Goal: Check status: Check status

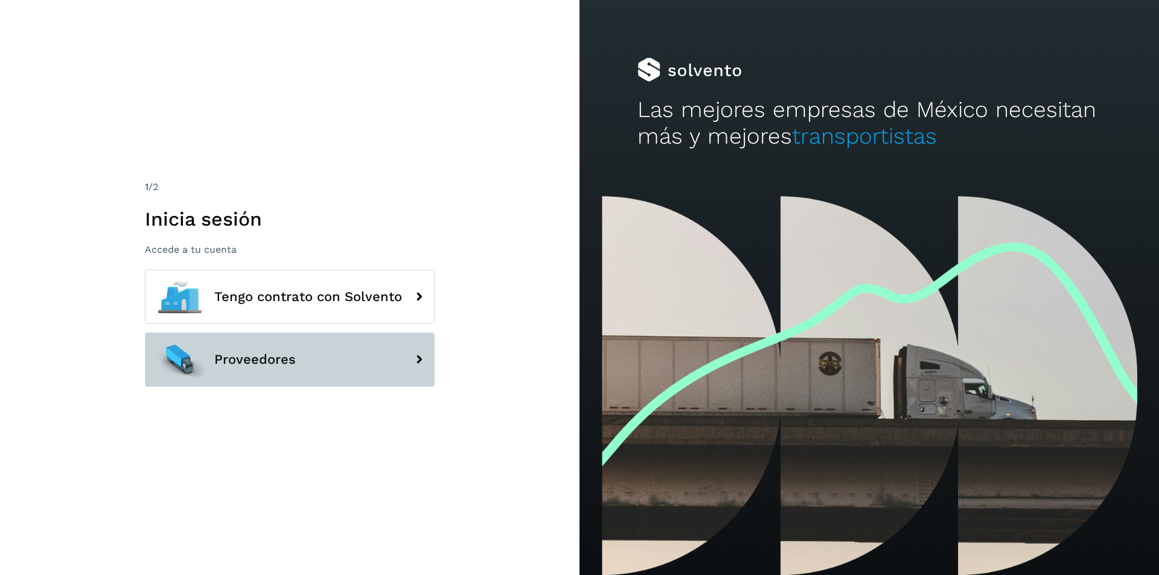
click at [344, 353] on button "Proveedores" at bounding box center [290, 360] width 290 height 54
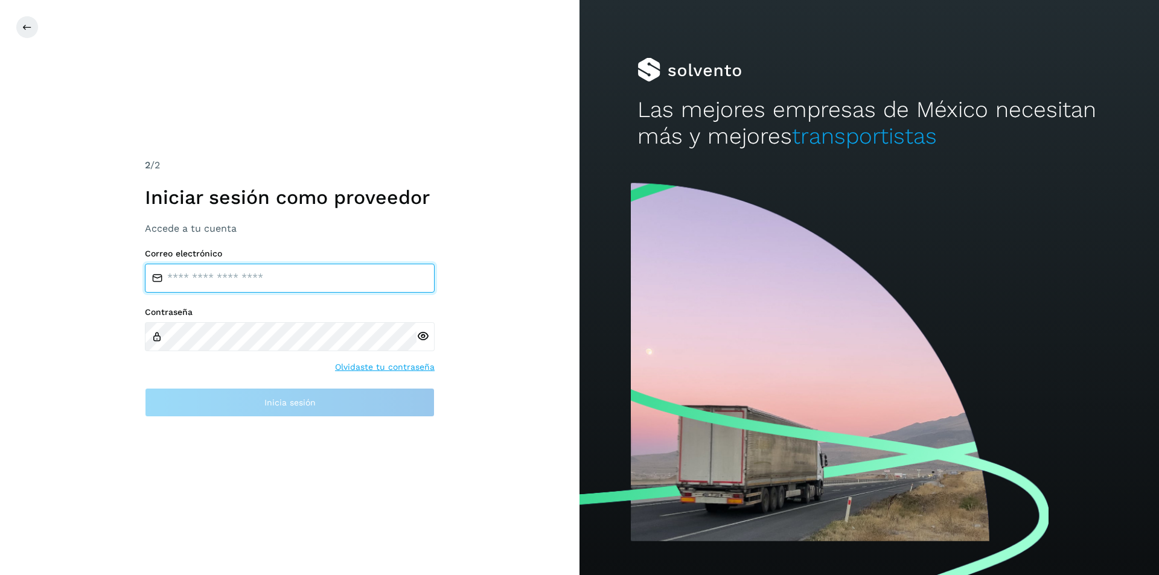
type input "**********"
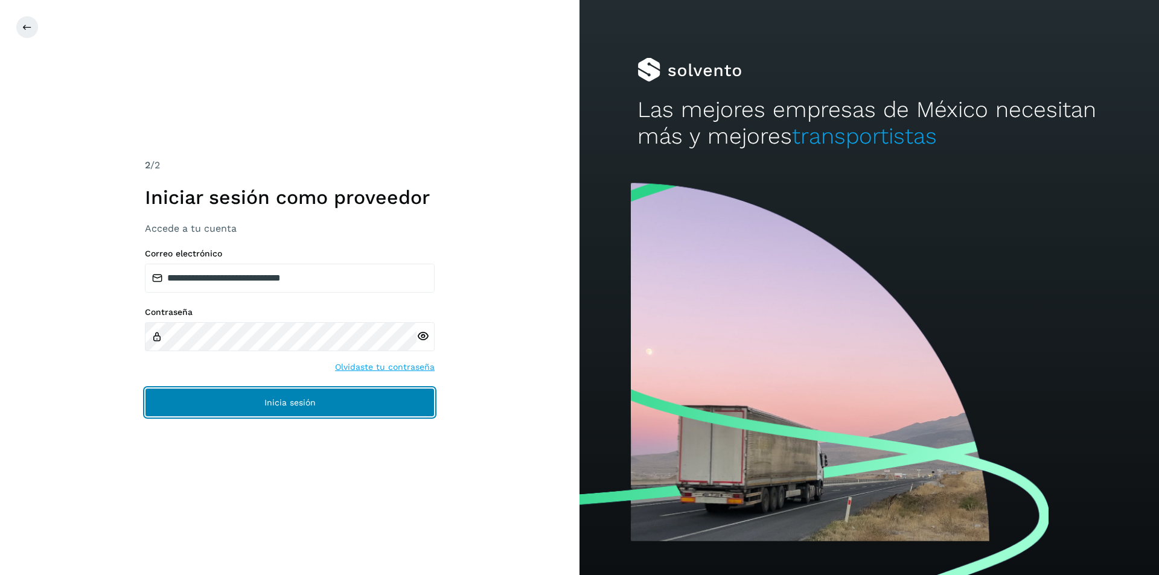
click at [276, 394] on button "Inicia sesión" at bounding box center [290, 402] width 290 height 29
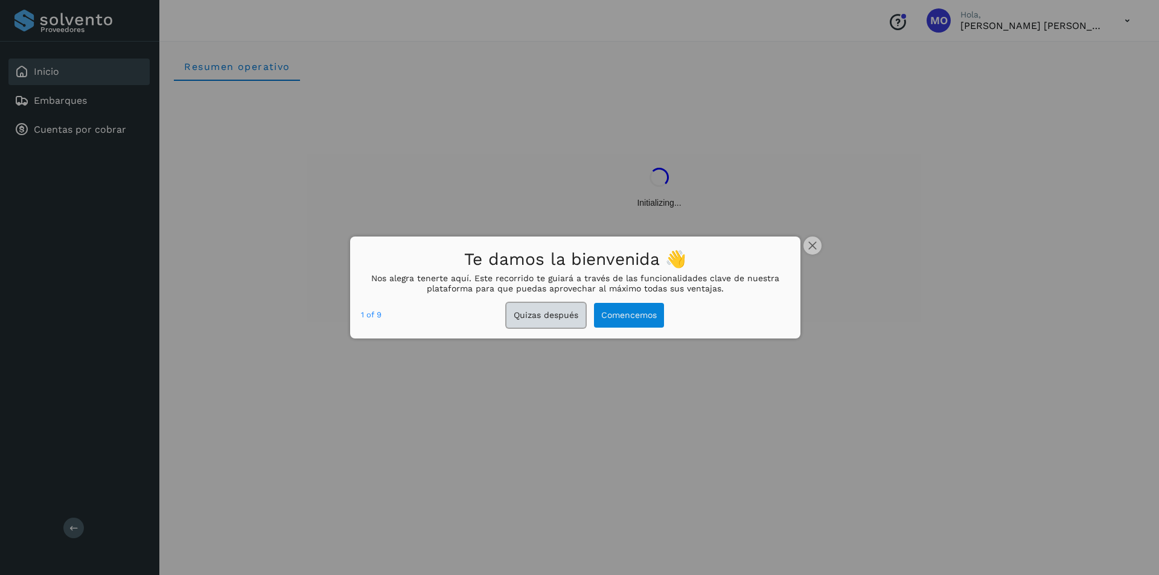
click at [549, 322] on button "Quizas después" at bounding box center [545, 315] width 79 height 25
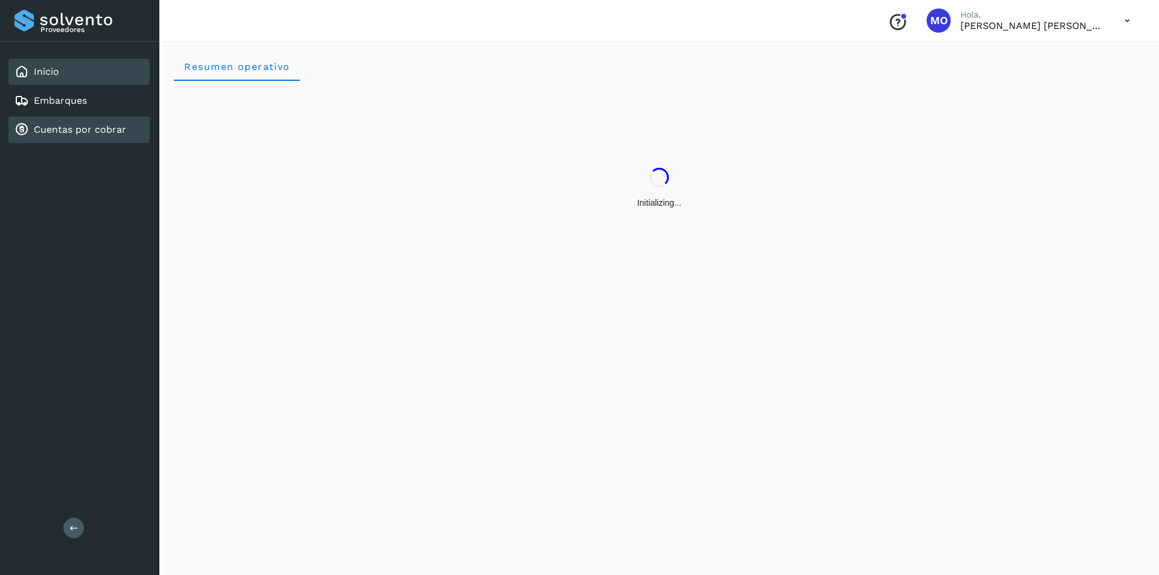
click at [85, 136] on div "Cuentas por cobrar" at bounding box center [70, 130] width 112 height 14
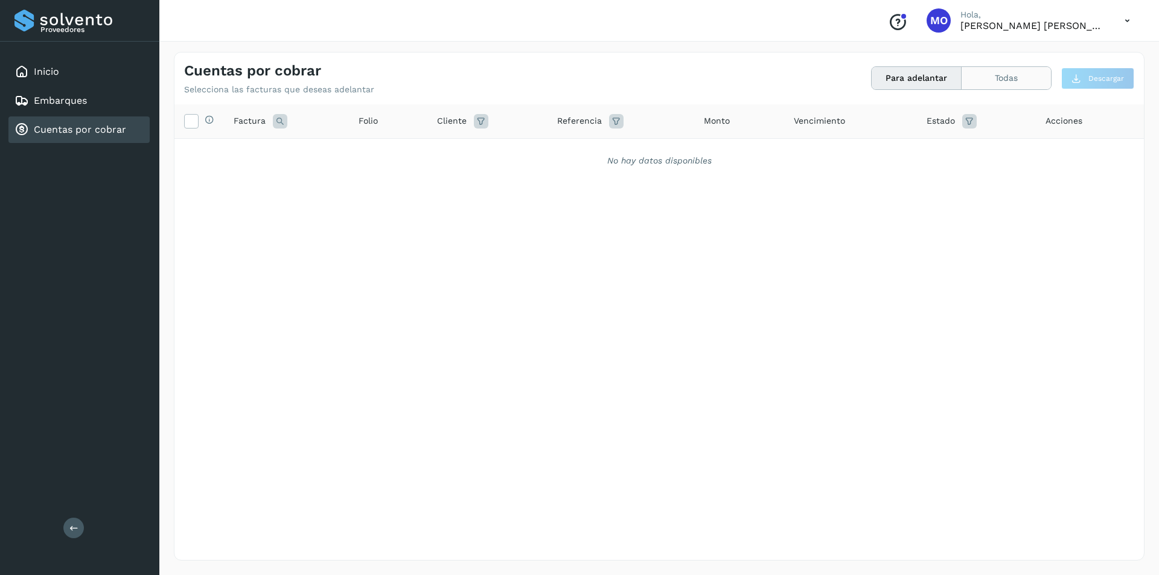
click at [986, 85] on button "Todas" at bounding box center [1006, 78] width 89 height 22
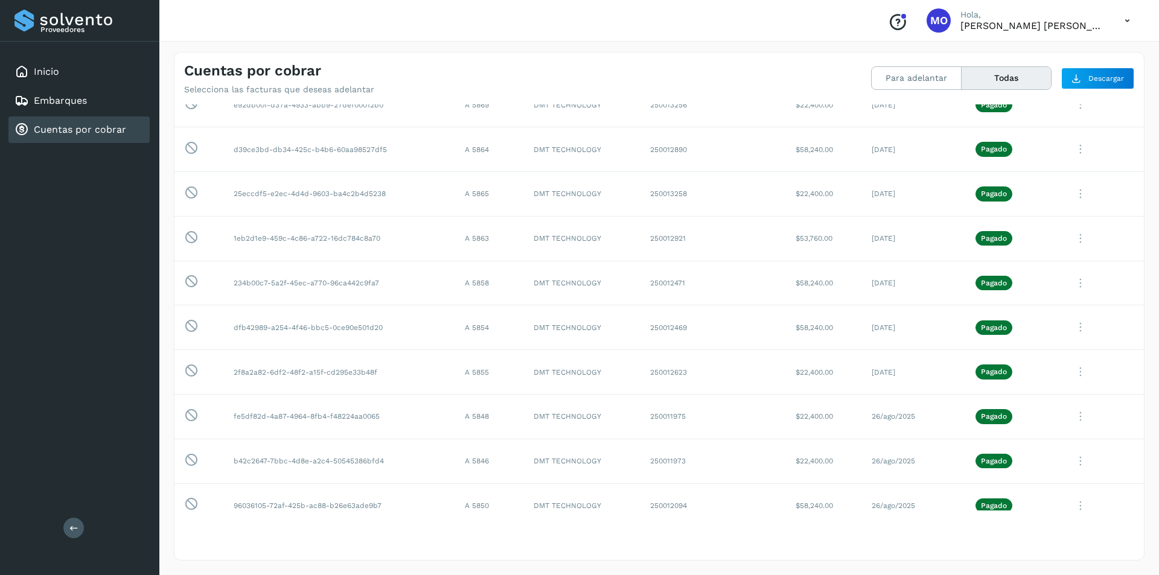
scroll to position [785, 0]
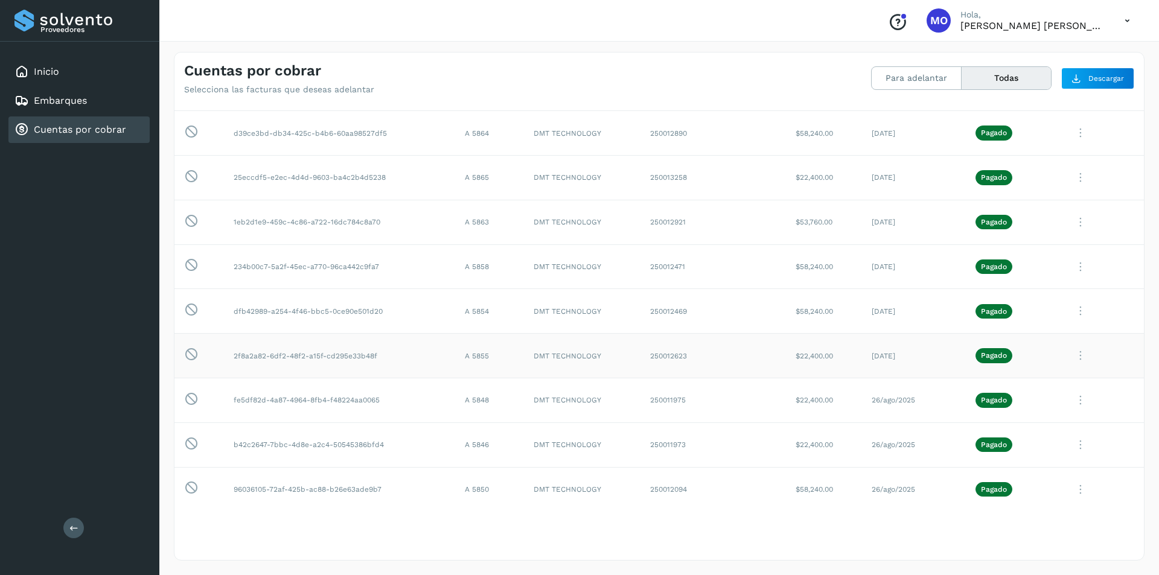
click at [1070, 356] on icon at bounding box center [1080, 355] width 24 height 25
click at [1042, 389] on button "Ver Detalle" at bounding box center [1062, 386] width 144 height 24
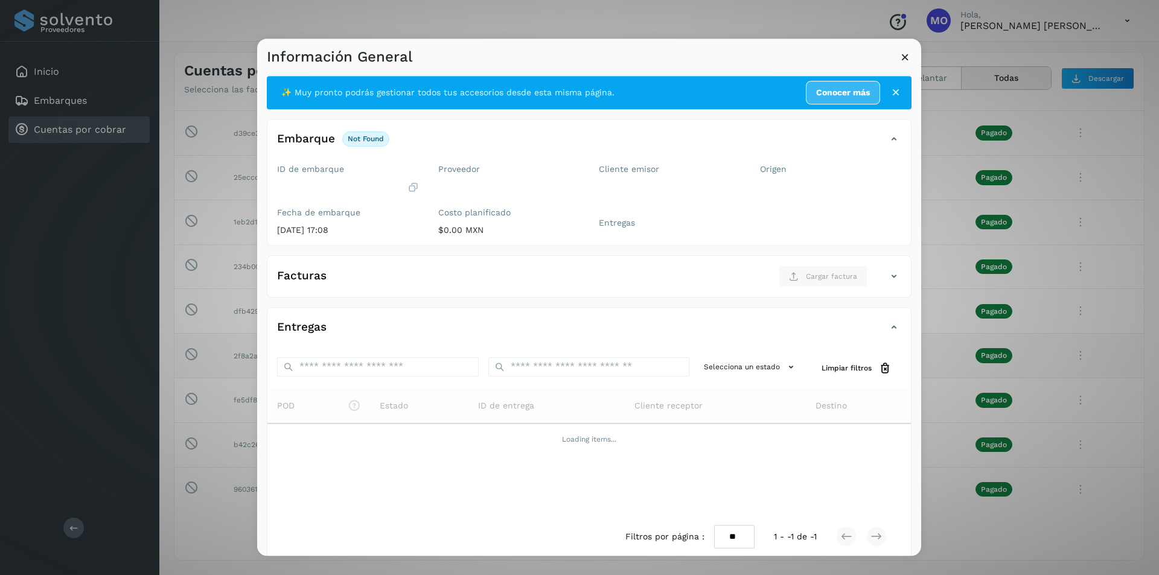
click at [908, 57] on icon at bounding box center [905, 57] width 13 height 13
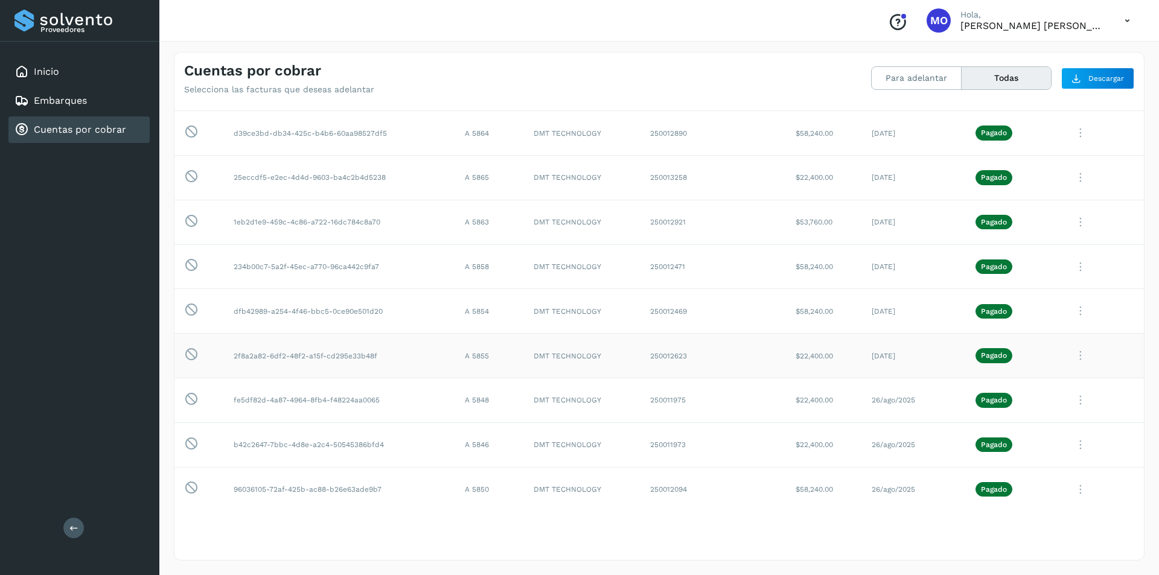
click at [1070, 355] on icon at bounding box center [1080, 355] width 24 height 25
click at [1034, 452] on button "CEP" at bounding box center [1062, 455] width 144 height 23
click at [1074, 312] on icon at bounding box center [1080, 311] width 24 height 25
click at [1023, 411] on button "CEP" at bounding box center [1062, 411] width 144 height 23
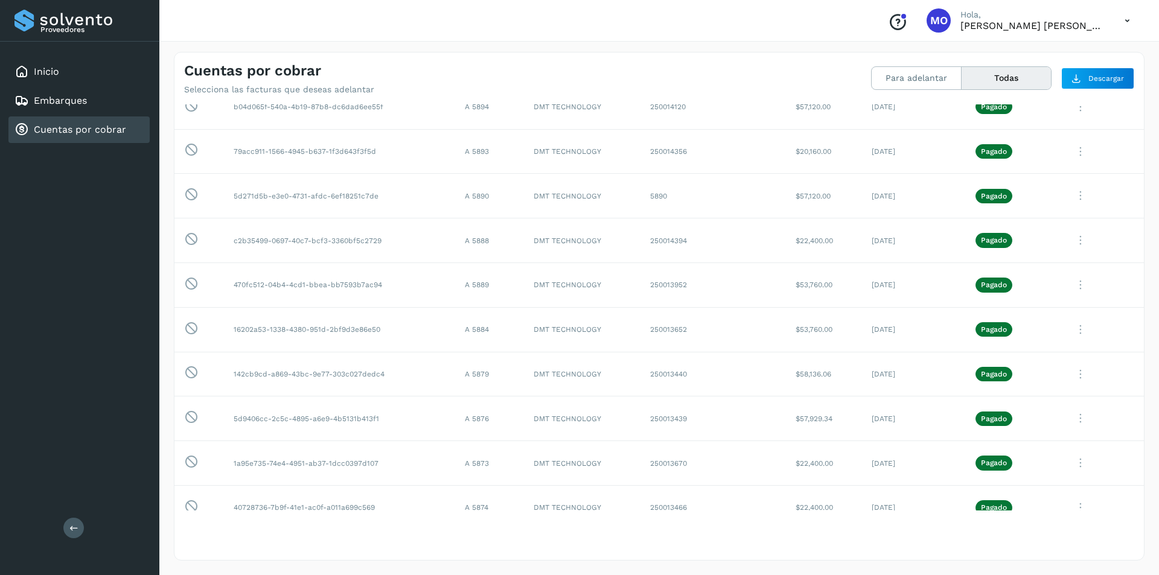
scroll to position [229, 0]
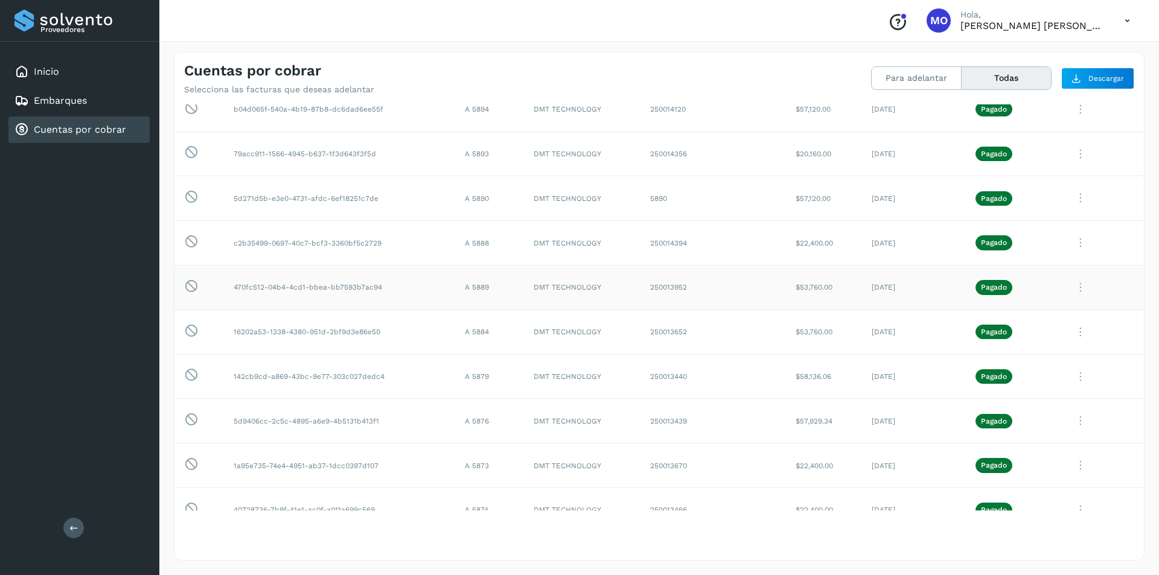
click at [1073, 290] on icon at bounding box center [1080, 287] width 24 height 25
click at [1069, 392] on button "CEP" at bounding box center [1062, 387] width 144 height 23
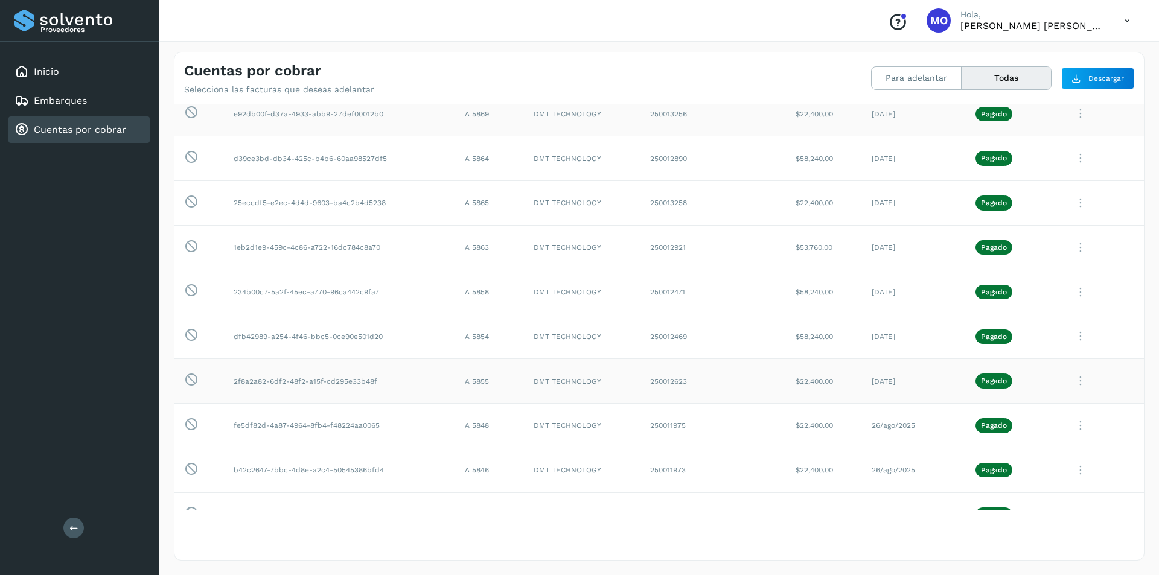
scroll to position [773, 0]
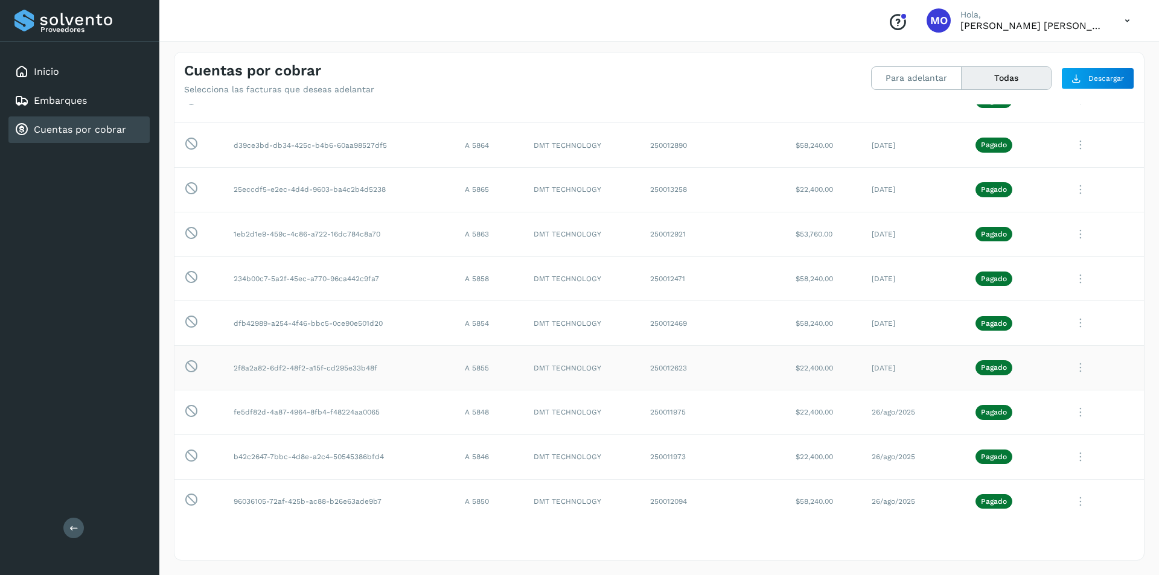
click at [1072, 369] on icon at bounding box center [1080, 368] width 24 height 25
click at [1021, 470] on button "CEP" at bounding box center [1062, 467] width 144 height 23
click at [1071, 325] on icon at bounding box center [1080, 323] width 24 height 25
click at [1023, 424] on button "CEP" at bounding box center [1062, 423] width 144 height 23
click at [1072, 279] on icon at bounding box center [1080, 279] width 24 height 25
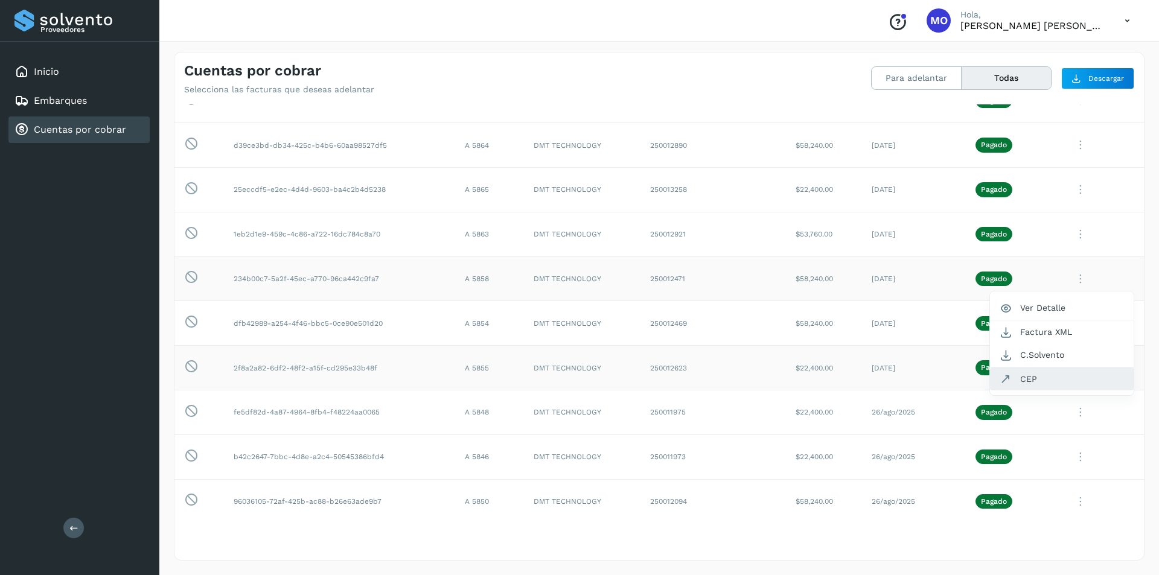
click at [1045, 379] on button "CEP" at bounding box center [1062, 379] width 144 height 23
click at [1075, 231] on icon at bounding box center [1080, 234] width 24 height 25
click at [1052, 336] on button "CEP" at bounding box center [1062, 334] width 144 height 23
click at [1071, 187] on icon at bounding box center [1080, 189] width 24 height 25
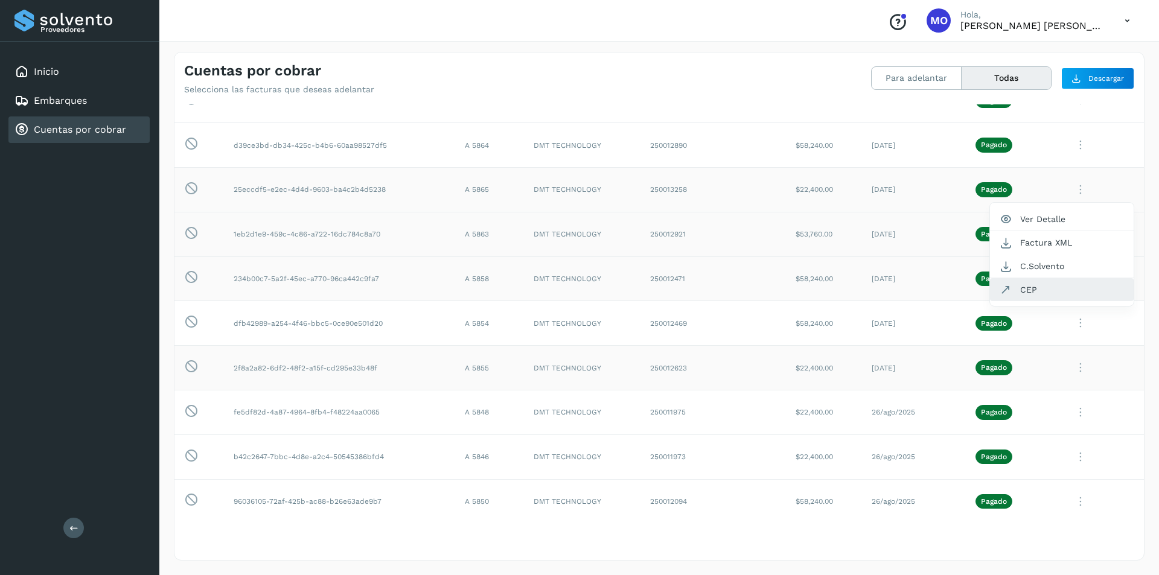
click at [1007, 290] on button "CEP" at bounding box center [1062, 289] width 144 height 23
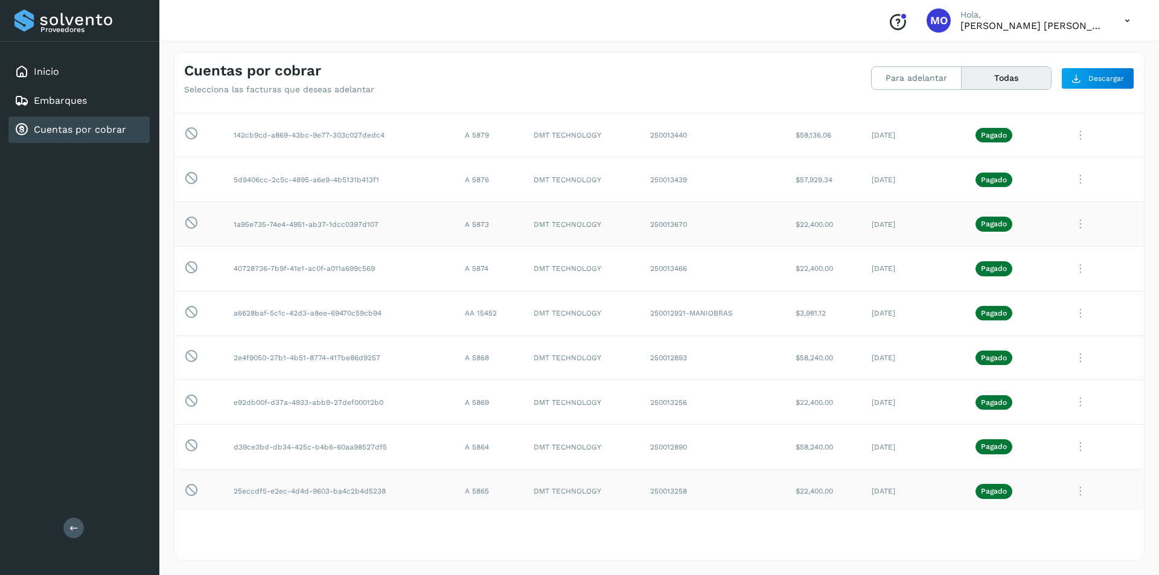
scroll to position [410, 0]
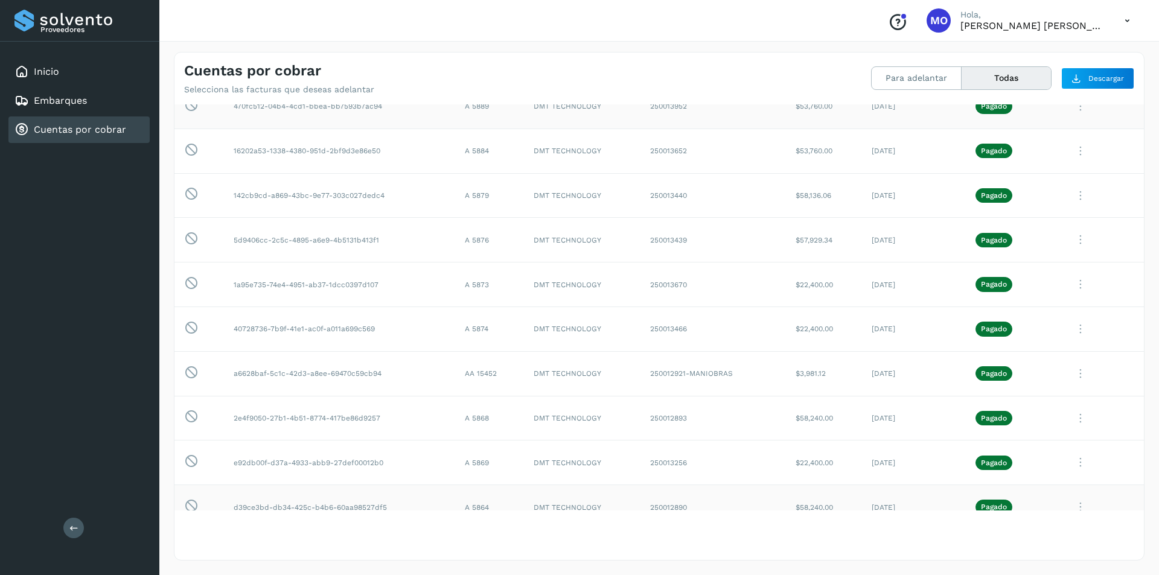
click at [1073, 505] on icon at bounding box center [1080, 507] width 24 height 25
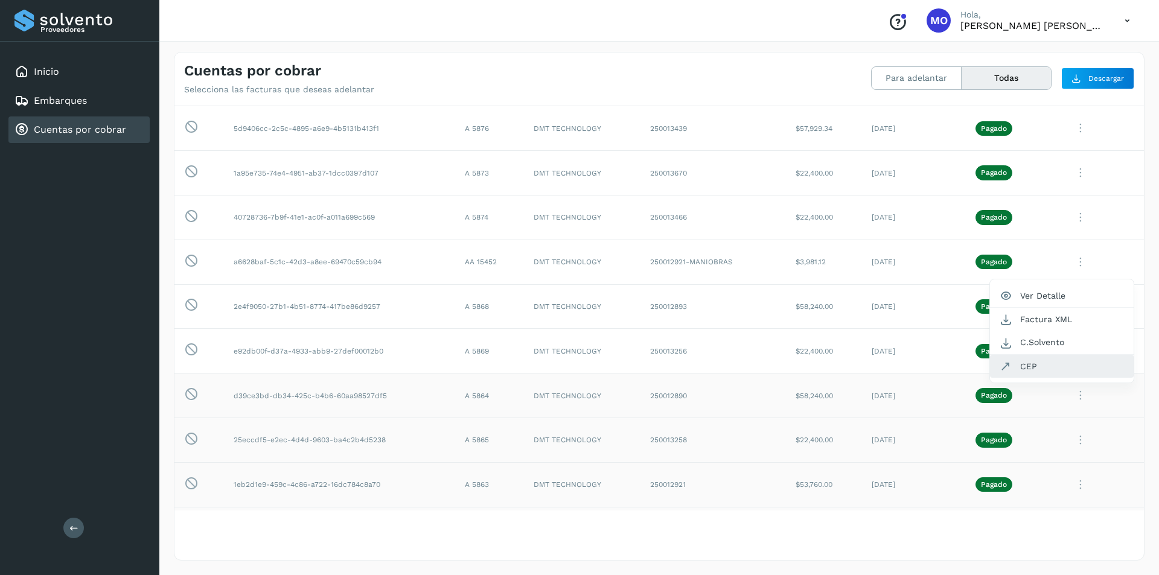
click at [1021, 372] on button "CEP" at bounding box center [1062, 366] width 144 height 23
click at [1071, 351] on icon at bounding box center [1080, 351] width 24 height 25
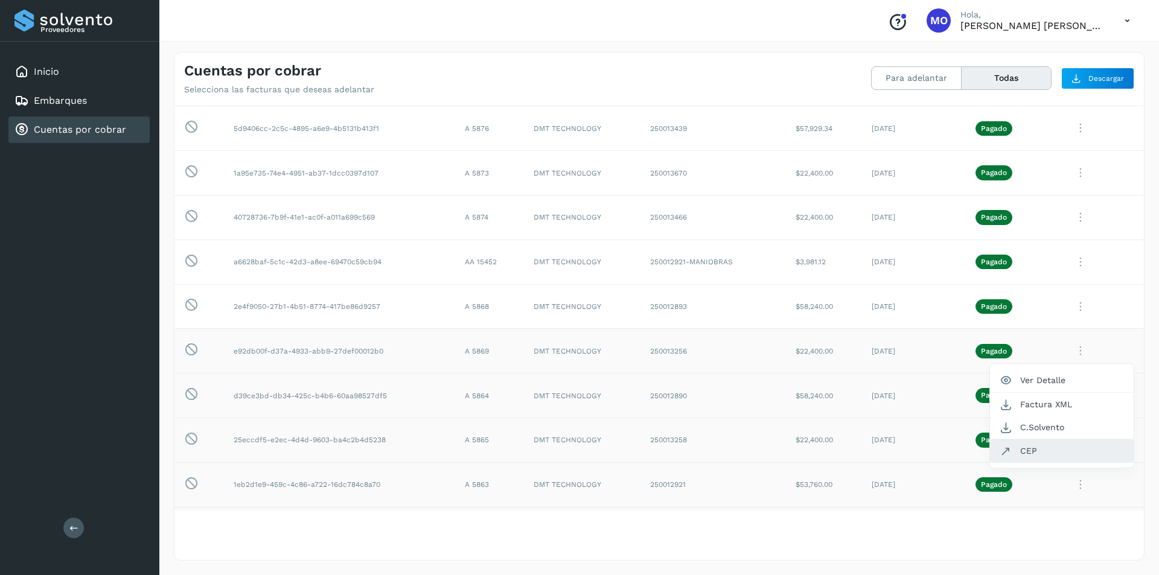
click at [1044, 452] on button "CEP" at bounding box center [1062, 450] width 144 height 23
click at [1071, 308] on icon at bounding box center [1080, 307] width 24 height 25
click at [1023, 404] on button "CEP" at bounding box center [1062, 406] width 144 height 23
click at [1073, 261] on icon at bounding box center [1080, 262] width 24 height 25
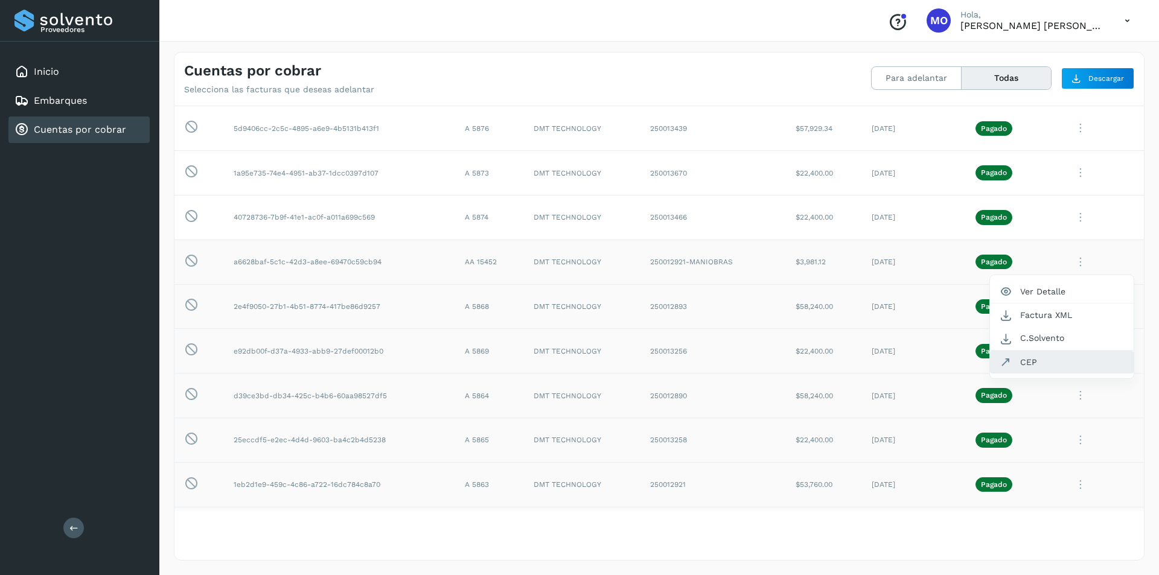
click at [1044, 368] on button "CEP" at bounding box center [1062, 362] width 144 height 23
click at [1074, 220] on icon at bounding box center [1080, 217] width 24 height 25
click at [1041, 321] on button "CEP" at bounding box center [1062, 317] width 144 height 23
click at [1073, 170] on icon at bounding box center [1080, 173] width 24 height 25
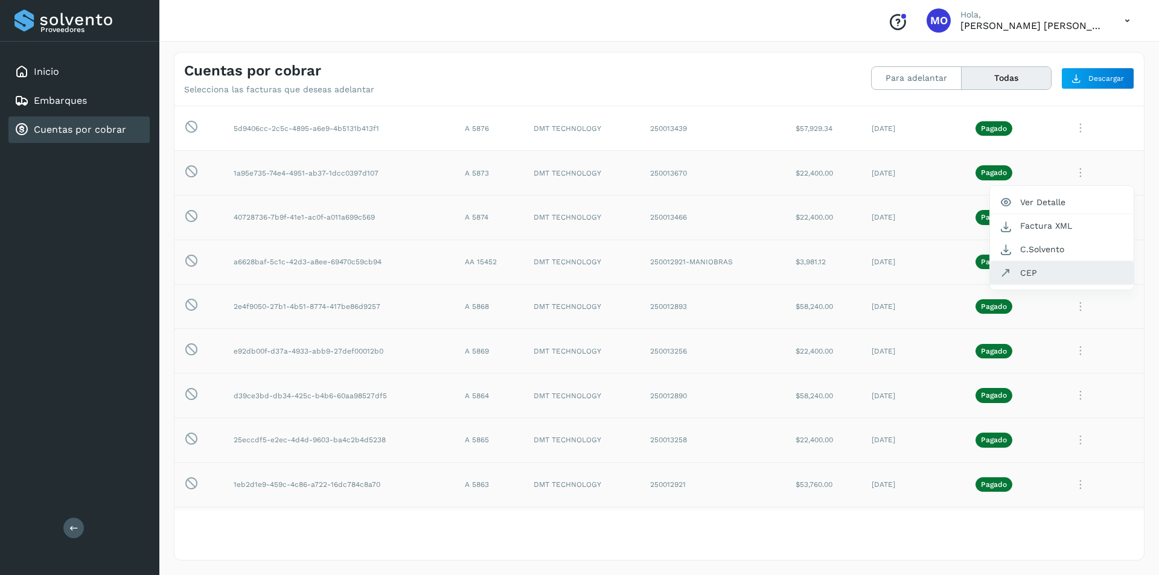
click at [1035, 272] on button "CEP" at bounding box center [1062, 272] width 144 height 23
click at [1076, 132] on icon at bounding box center [1080, 128] width 24 height 25
click at [1021, 228] on button "CEP" at bounding box center [1062, 228] width 144 height 23
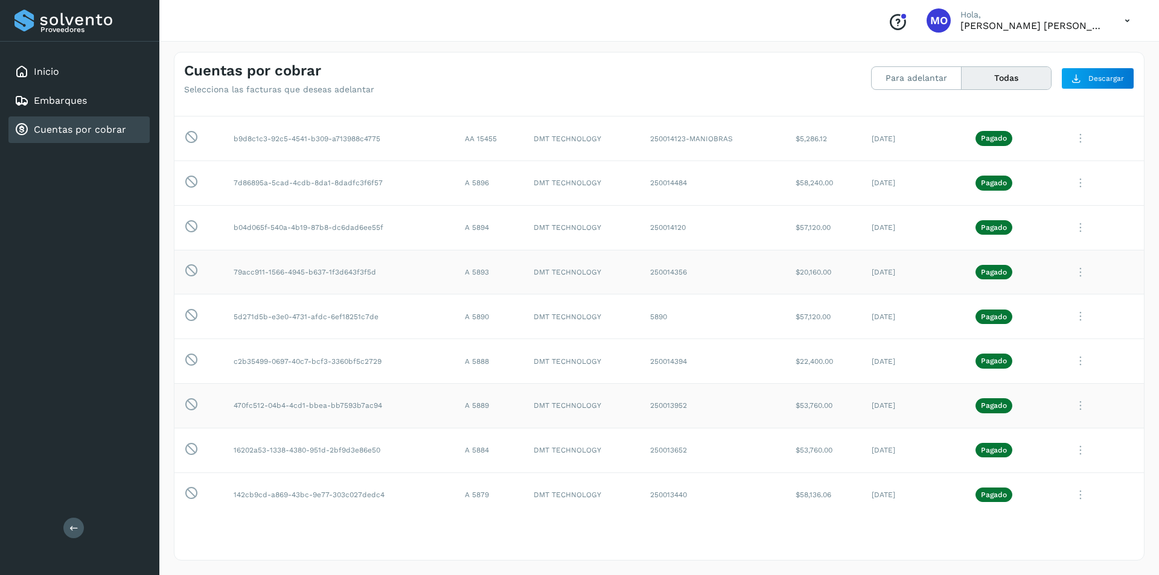
scroll to position [100, 0]
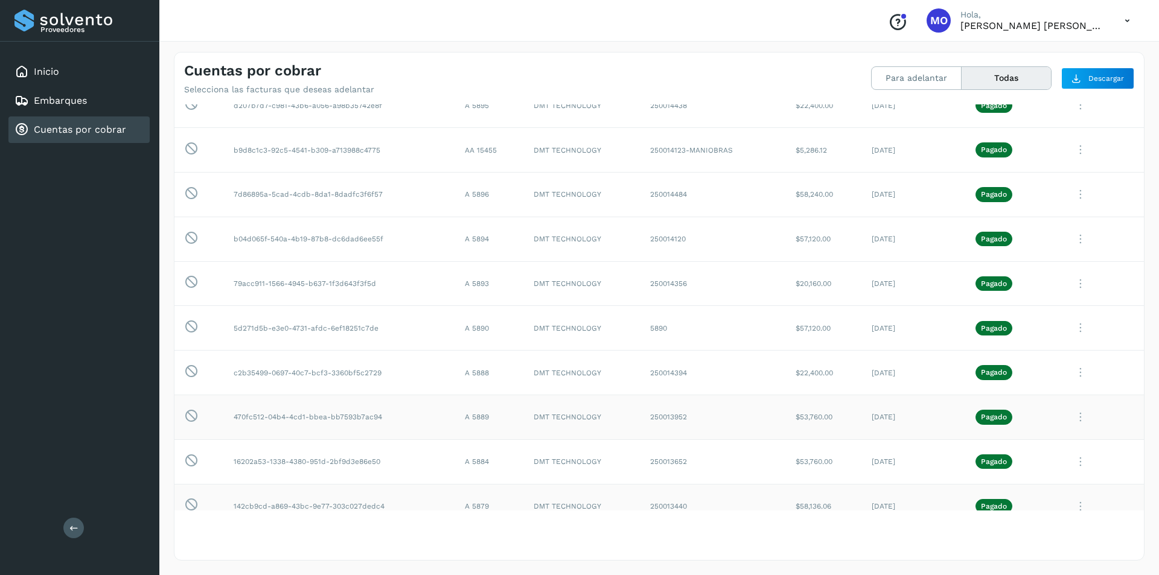
click at [1072, 505] on icon at bounding box center [1080, 506] width 24 height 25
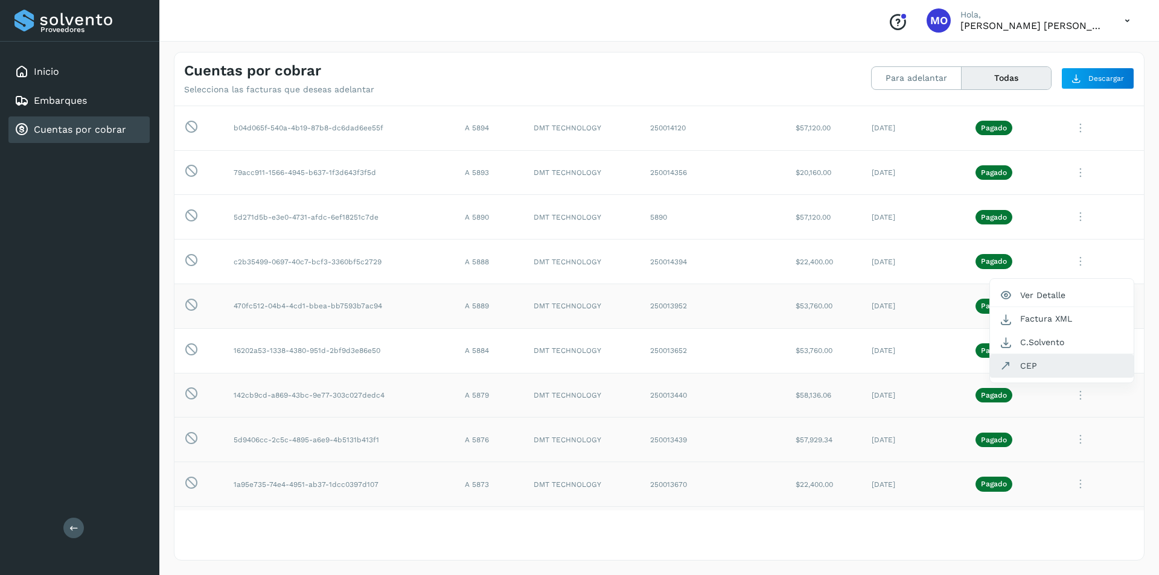
click at [1025, 365] on button "CEP" at bounding box center [1062, 365] width 144 height 23
click at [1070, 354] on icon at bounding box center [1080, 351] width 24 height 25
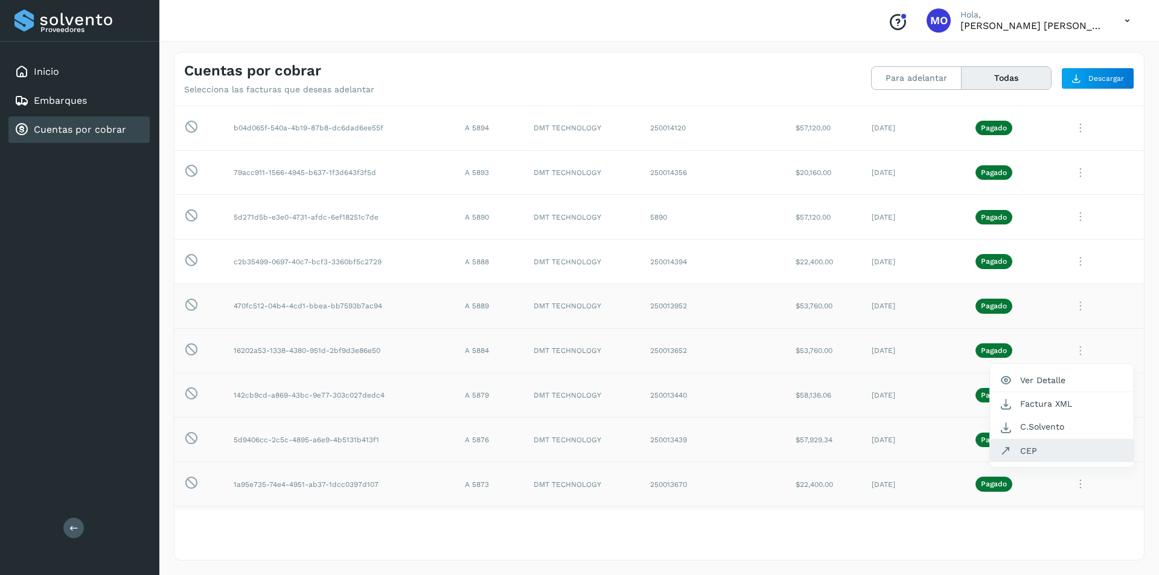
click at [1017, 452] on button "CEP" at bounding box center [1062, 450] width 144 height 23
click at [1073, 305] on icon at bounding box center [1080, 306] width 24 height 25
click at [1016, 407] on button "CEP" at bounding box center [1062, 406] width 144 height 23
click at [1073, 263] on icon at bounding box center [1080, 261] width 24 height 25
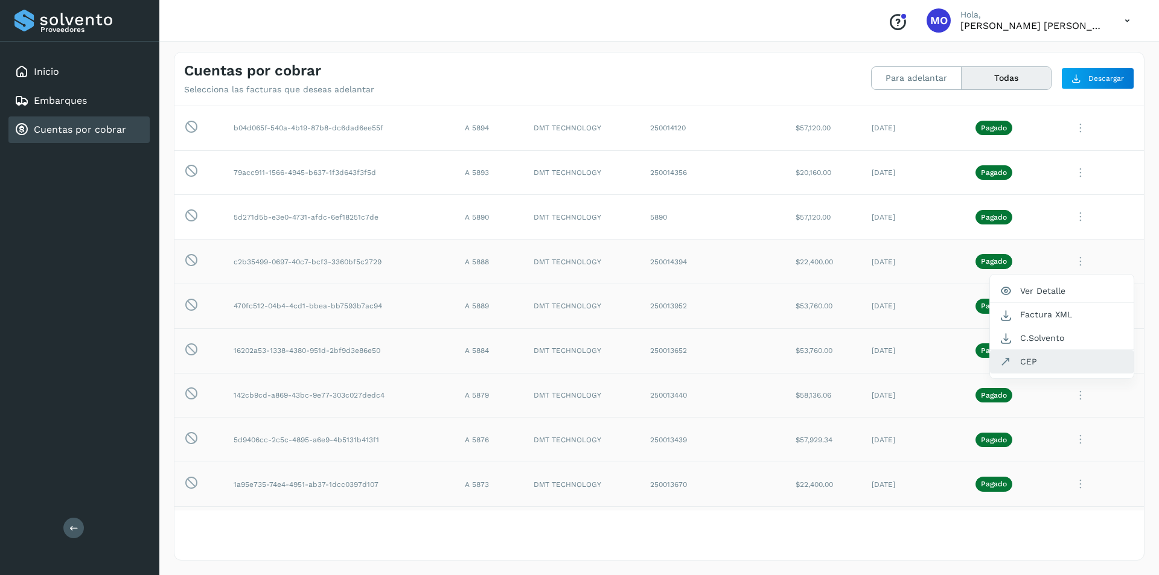
click at [1023, 362] on button "CEP" at bounding box center [1062, 361] width 144 height 23
click at [1072, 217] on icon at bounding box center [1080, 217] width 24 height 25
click at [1014, 317] on button "CEP" at bounding box center [1062, 316] width 144 height 23
